Goal: Information Seeking & Learning: Learn about a topic

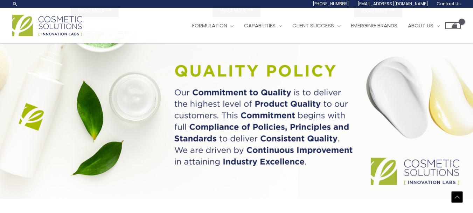
scroll to position [458, 0]
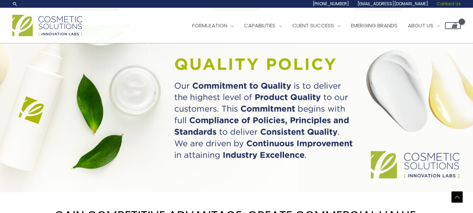
click at [451, 4] on span "Contact Us" at bounding box center [449, 4] width 24 height 6
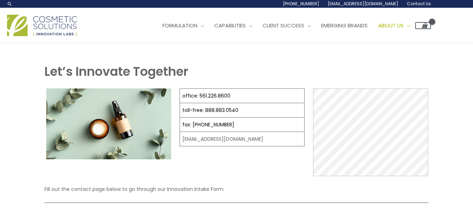
click at [451, 4] on div "1.888.883.0540 info@naturalskincare.com Contact Us" at bounding box center [236, 4] width 473 height 8
click at [44, 26] on img at bounding box center [42, 25] width 70 height 21
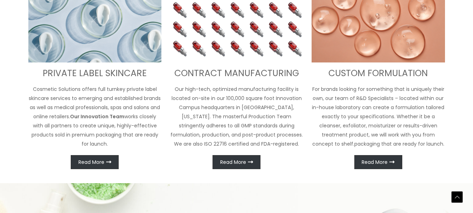
scroll to position [314, 0]
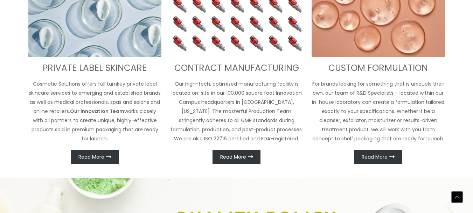
drag, startPoint x: 476, startPoint y: 29, endPoint x: 478, endPoint y: 74, distance: 45.2
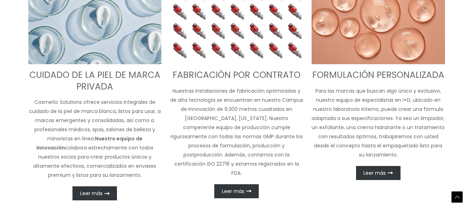
scroll to position [308, 0]
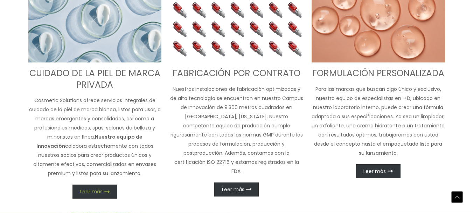
click at [87, 192] on font "Leer más" at bounding box center [91, 191] width 22 height 7
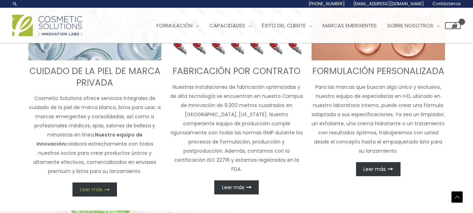
scroll to position [299, 0]
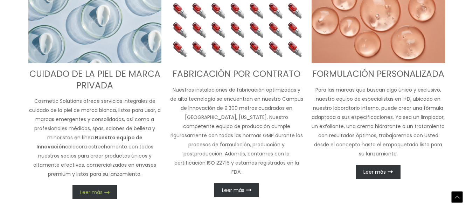
click at [90, 188] on font "Leer más" at bounding box center [91, 191] width 22 height 7
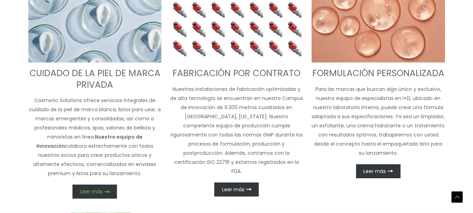
click at [90, 188] on font "Leer más" at bounding box center [91, 191] width 22 height 7
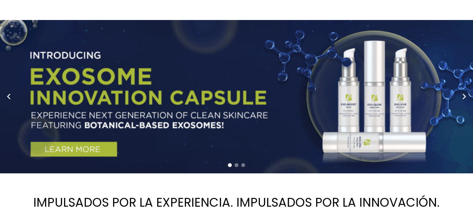
scroll to position [0, 0]
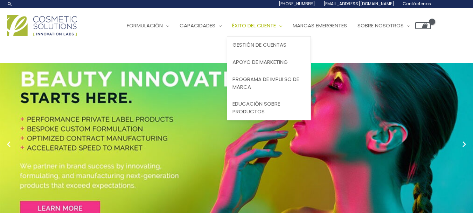
click at [276, 26] on font "Éxito del cliente" at bounding box center [254, 25] width 44 height 7
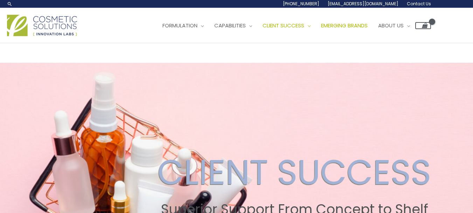
click at [363, 25] on span "Emerging Brands" at bounding box center [344, 25] width 47 height 7
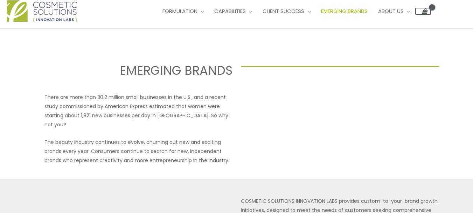
scroll to position [12, 0]
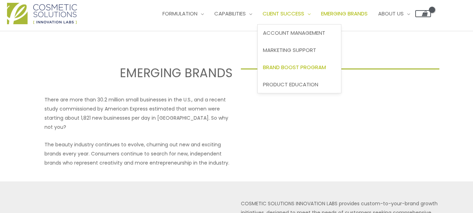
click at [306, 65] on span "Brand Boost Program" at bounding box center [294, 66] width 63 height 7
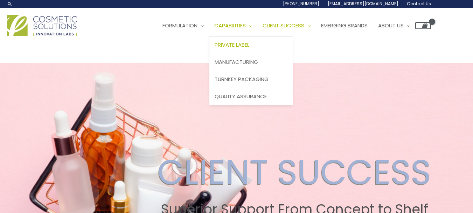
click at [238, 43] on span "Private Label" at bounding box center [232, 44] width 35 height 7
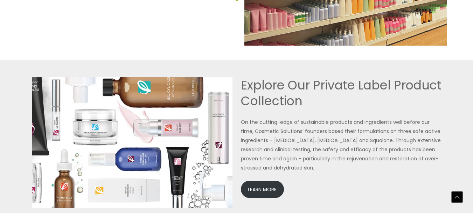
scroll to position [1500, 0]
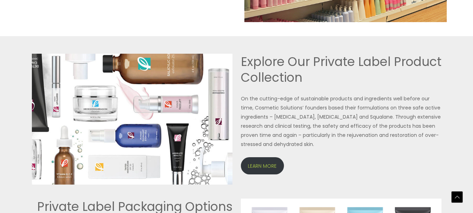
click at [264, 163] on link "LEARN MORE" at bounding box center [262, 165] width 43 height 17
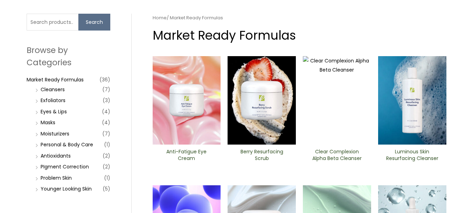
scroll to position [50, 0]
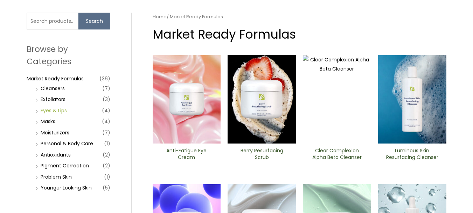
click at [51, 107] on link "Eyes & Lips" at bounding box center [54, 110] width 26 height 7
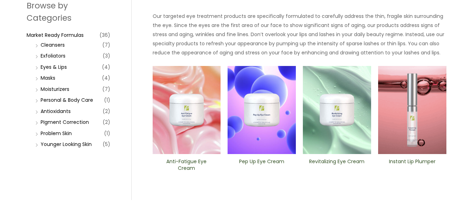
scroll to position [94, 0]
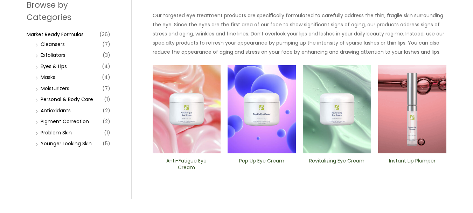
click at [173, 122] on img at bounding box center [187, 109] width 68 height 88
click at [64, 145] on link "Younger Looking Skin" at bounding box center [66, 143] width 51 height 7
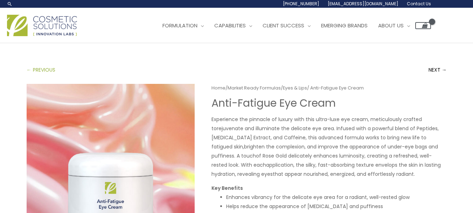
click at [44, 69] on link "← PREVIOUS" at bounding box center [41, 70] width 29 height 14
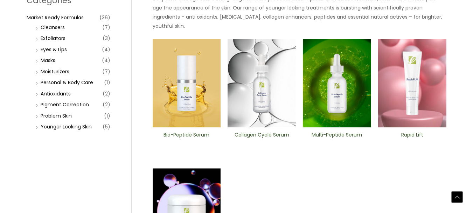
scroll to position [115, 0]
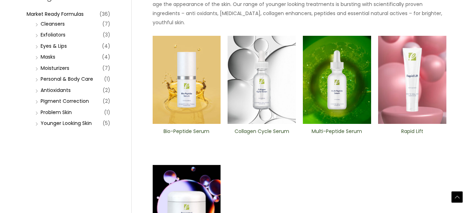
click at [265, 98] on img at bounding box center [262, 80] width 68 height 88
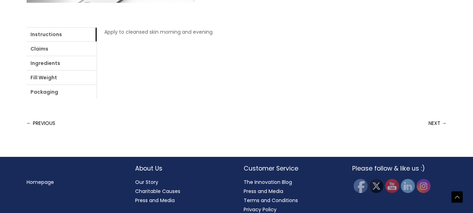
scroll to position [306, 0]
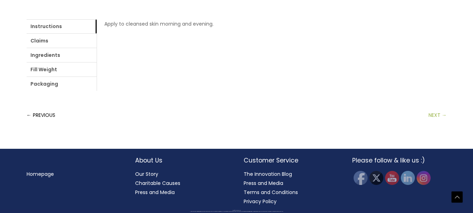
click at [434, 117] on link "NEXT →" at bounding box center [438, 115] width 18 height 14
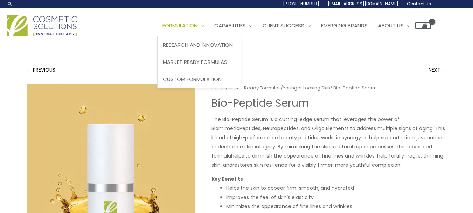
click at [186, 24] on span "Formulation" at bounding box center [179, 25] width 35 height 7
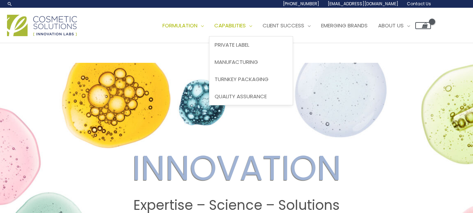
click at [229, 25] on span "Capabilities" at bounding box center [230, 25] width 32 height 7
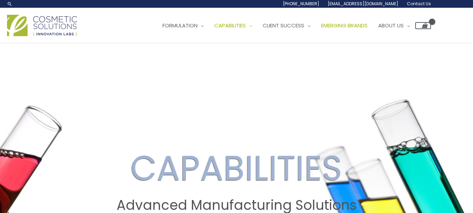
click at [358, 28] on span "Emerging Brands" at bounding box center [344, 25] width 47 height 7
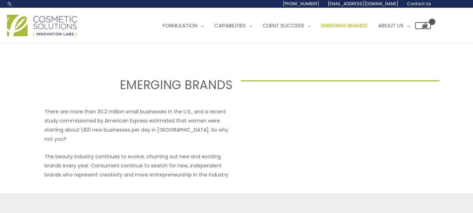
drag, startPoint x: 478, startPoint y: 36, endPoint x: 447, endPoint y: 18, distance: 35.8
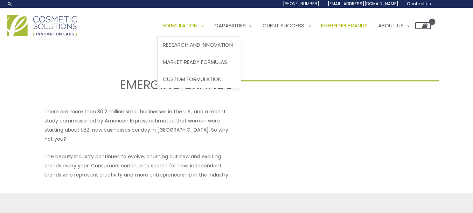
click at [184, 33] on link "Formulation" at bounding box center [183, 25] width 52 height 21
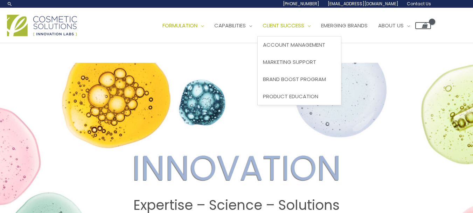
click at [297, 27] on span "Client Success" at bounding box center [284, 25] width 42 height 7
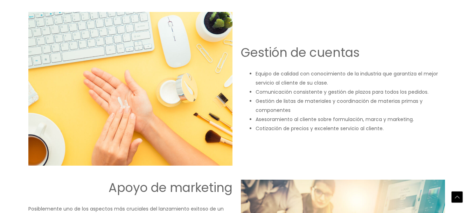
scroll to position [618, 0]
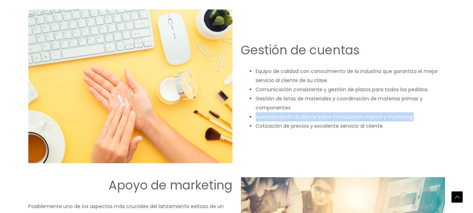
drag, startPoint x: 473, startPoint y: 107, endPoint x: 470, endPoint y: 115, distance: 8.4
click at [470, 115] on div "ÉXITO DEL CLIENTE Soporte superior desde el concepto hasta la venta 100% ENFOCA…" at bounding box center [236, 95] width 473 height 1341
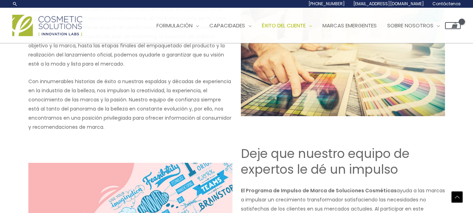
scroll to position [795, 0]
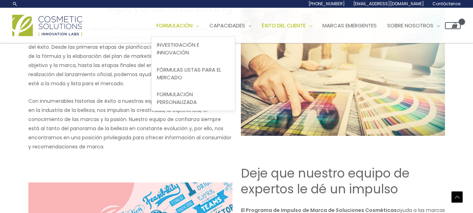
click at [188, 27] on font "Formulación" at bounding box center [175, 25] width 36 height 7
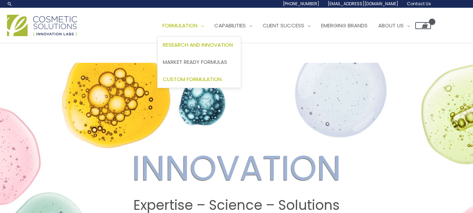
click at [203, 79] on span "Custom Formulation" at bounding box center [192, 78] width 59 height 7
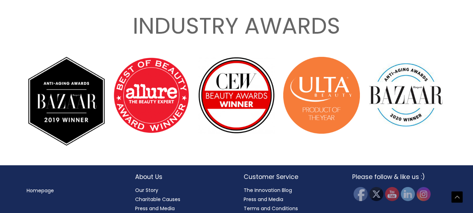
scroll to position [1123, 0]
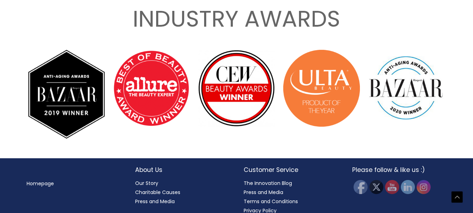
drag, startPoint x: 474, startPoint y: 27, endPoint x: 464, endPoint y: 195, distance: 169.1
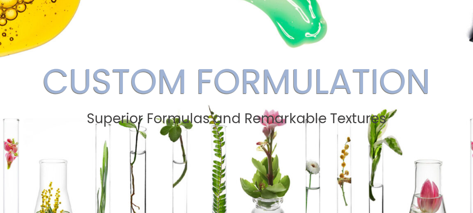
scroll to position [0, 0]
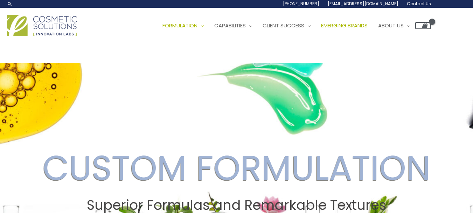
click at [363, 25] on span "Emerging Brands" at bounding box center [344, 25] width 47 height 7
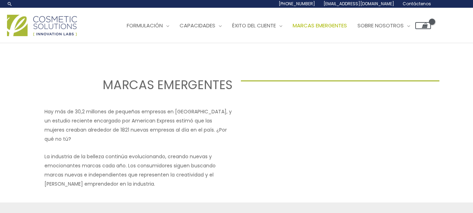
click at [364, 119] on div at bounding box center [335, 147] width 188 height 81
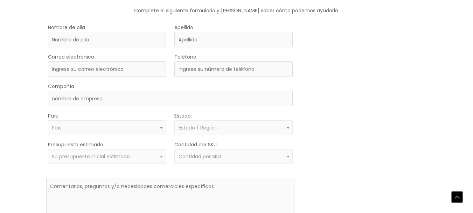
scroll to position [476, 0]
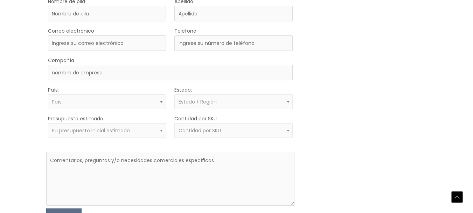
click at [150, 123] on span "Su presupuesto inicial estimado" at bounding box center [107, 130] width 118 height 15
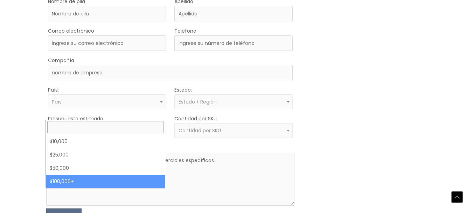
click at [418, 121] on div "ACTIVADOR DE MOQ PASO 2 GATILLO" at bounding box center [365, 111] width 124 height 228
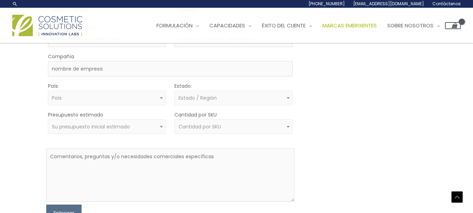
scroll to position [471, 0]
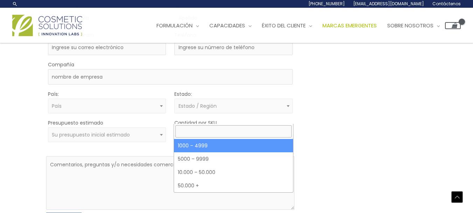
click at [275, 131] on span "Cantidad por SKU" at bounding box center [234, 134] width 110 height 7
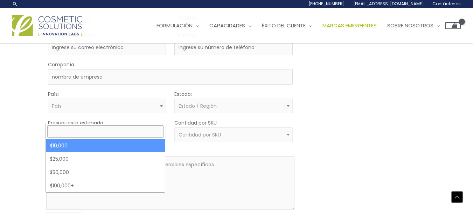
click at [158, 130] on span at bounding box center [161, 134] width 8 height 9
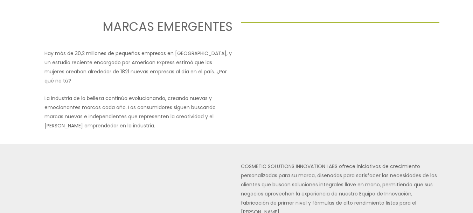
scroll to position [0, 0]
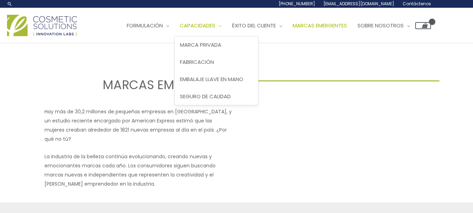
click at [204, 32] on link "Capacidades" at bounding box center [200, 25] width 53 height 21
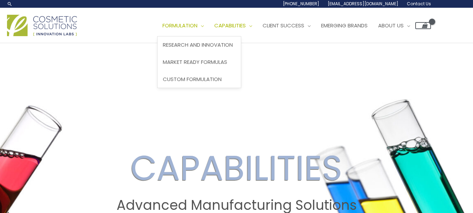
click at [188, 25] on span "Formulation" at bounding box center [179, 25] width 35 height 7
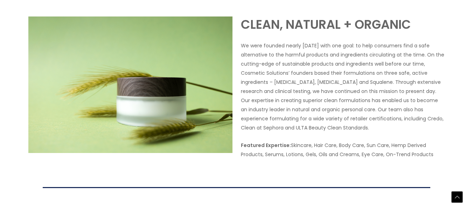
scroll to position [1359, 0]
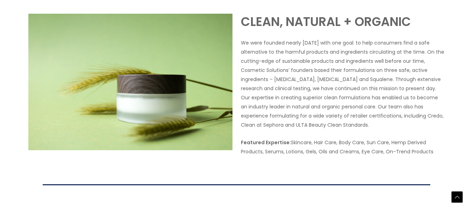
drag, startPoint x: 475, startPoint y: 21, endPoint x: 478, endPoint y: 185, distance: 164.2
